Goal: Download file/media

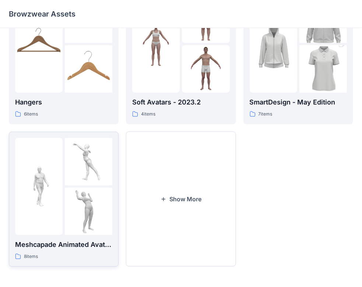
scroll to position [190, 0]
click at [180, 196] on button "Show More" at bounding box center [181, 199] width 110 height 135
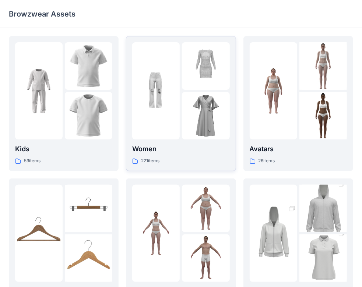
scroll to position [0, 0]
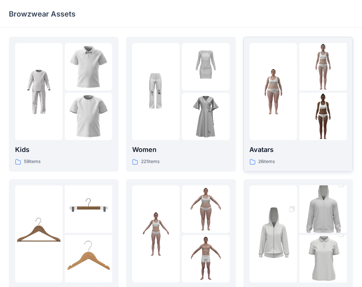
click at [271, 159] on p "26 items" at bounding box center [266, 162] width 17 height 8
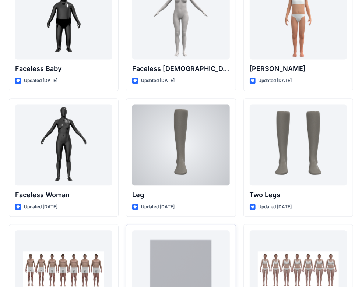
scroll to position [723, 0]
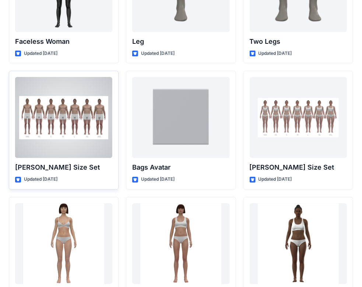
click at [87, 132] on div at bounding box center [63, 117] width 97 height 81
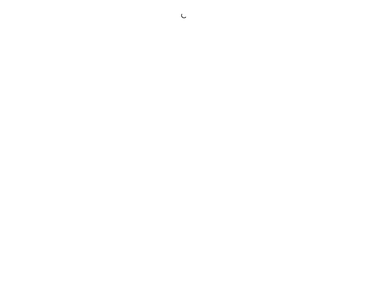
click at [87, 132] on div at bounding box center [184, 143] width 368 height 287
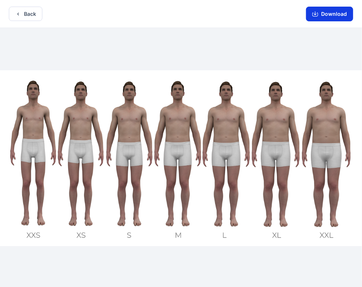
click at [331, 18] on button "Download" at bounding box center [329, 14] width 47 height 15
